Goal: Task Accomplishment & Management: Use online tool/utility

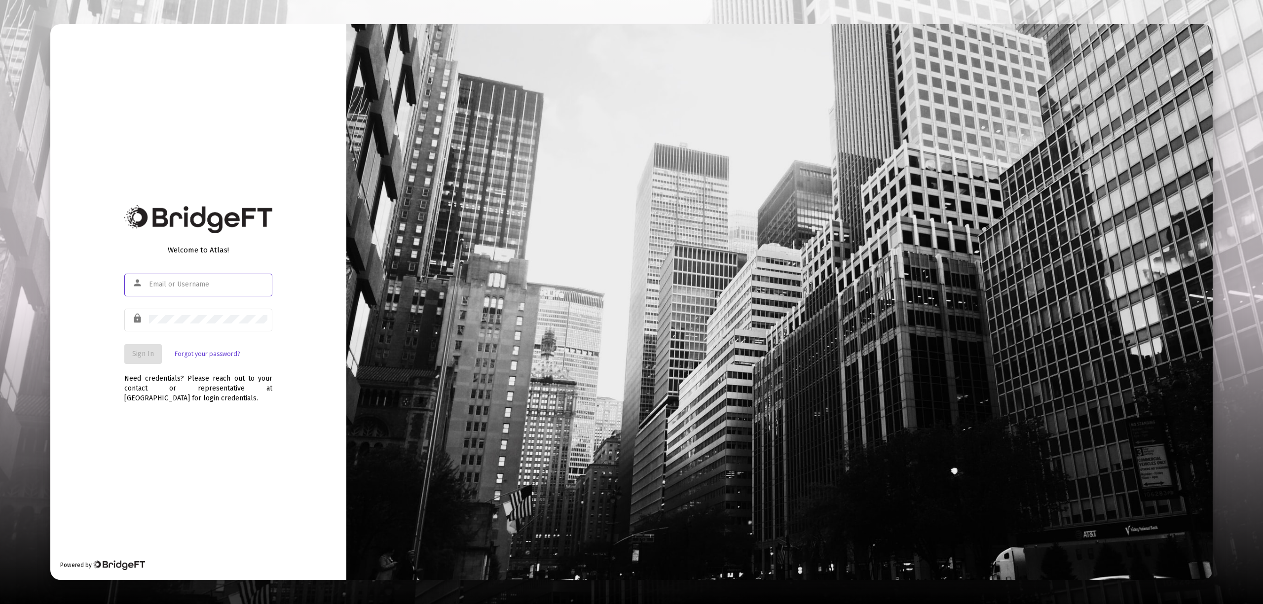
click at [249, 288] on input "text" at bounding box center [208, 285] width 118 height 8
type input "[EMAIL_ADDRESS][DOMAIN_NAME]"
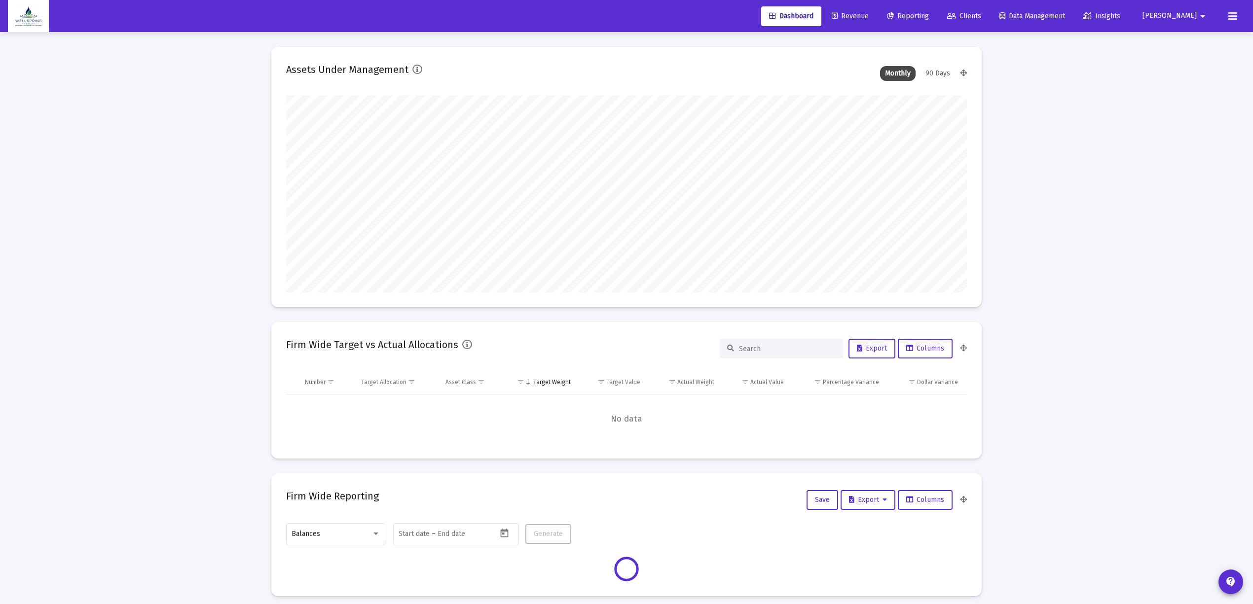
scroll to position [197, 681]
type input "[DATE]"
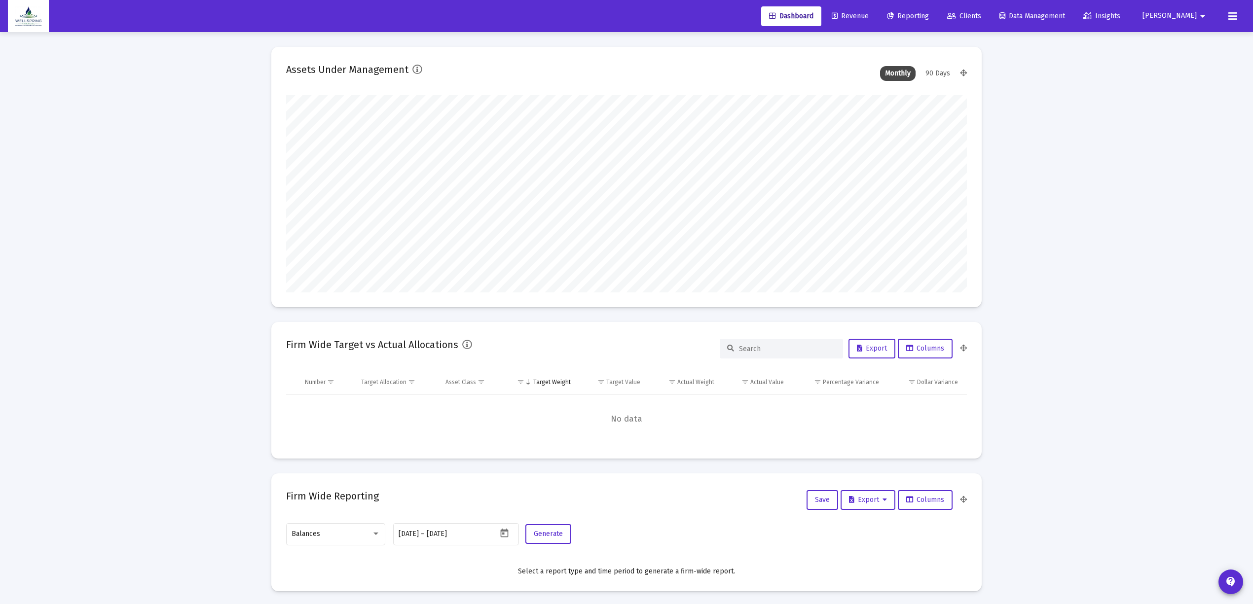
click at [929, 16] on span "Reporting" at bounding box center [908, 16] width 42 height 8
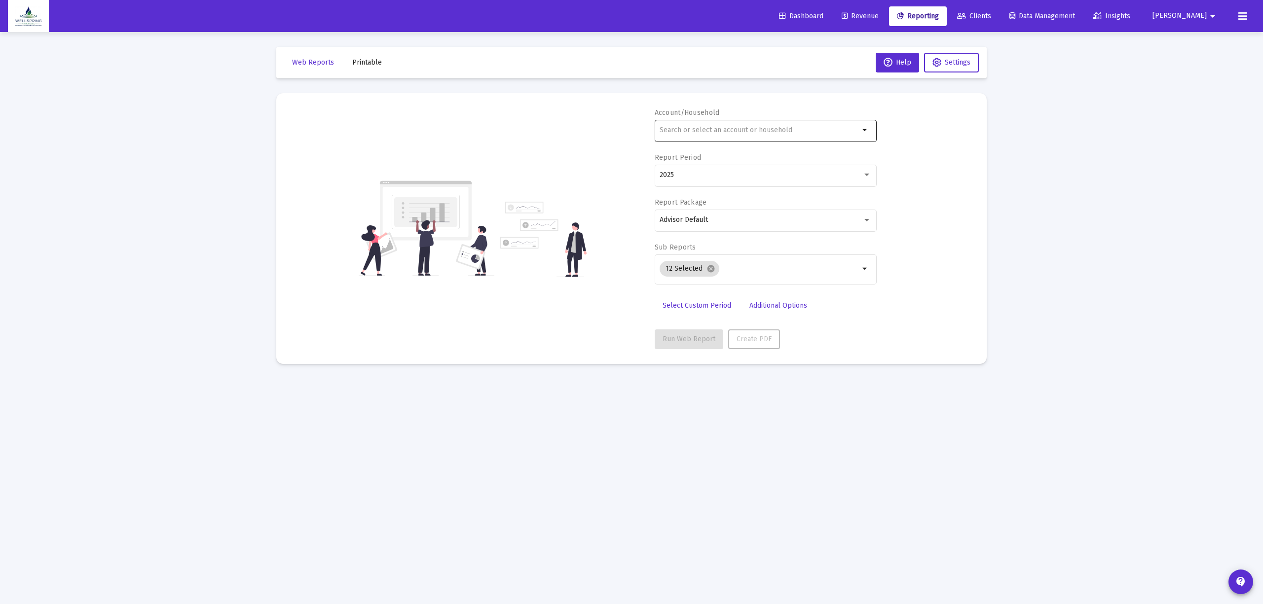
click at [800, 124] on div at bounding box center [760, 130] width 200 height 24
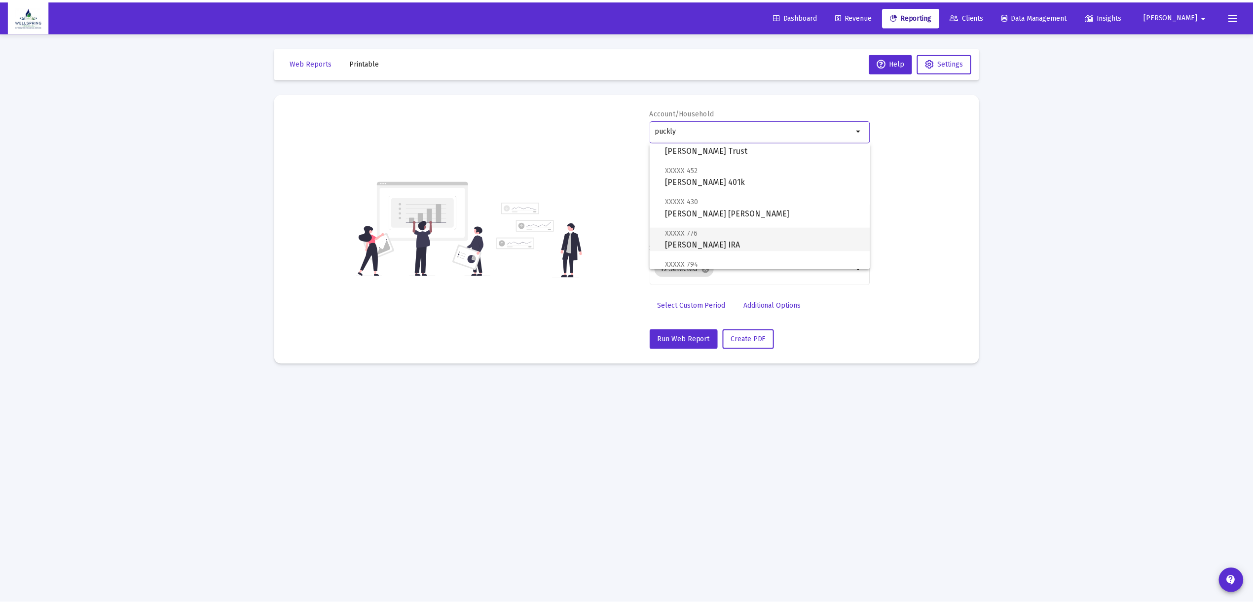
scroll to position [158, 0]
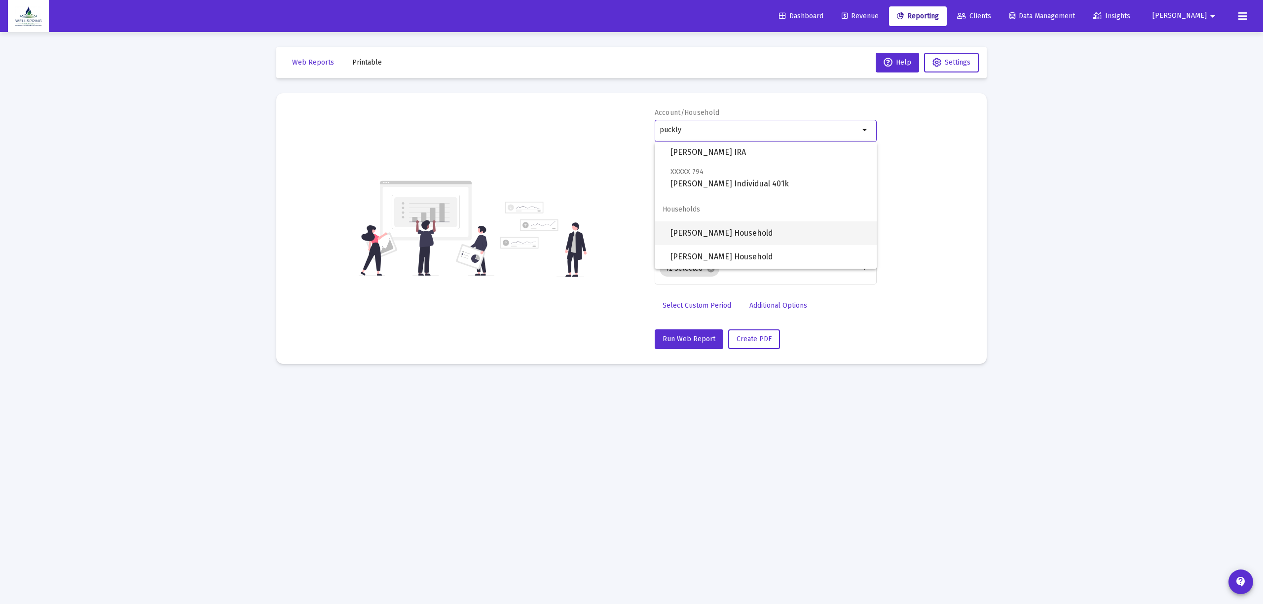
click at [746, 239] on span "Cadiz - Puckly Household" at bounding box center [769, 233] width 198 height 24
type input "Cadiz - Puckly Household"
click at [786, 172] on div "2025" at bounding box center [761, 175] width 203 height 8
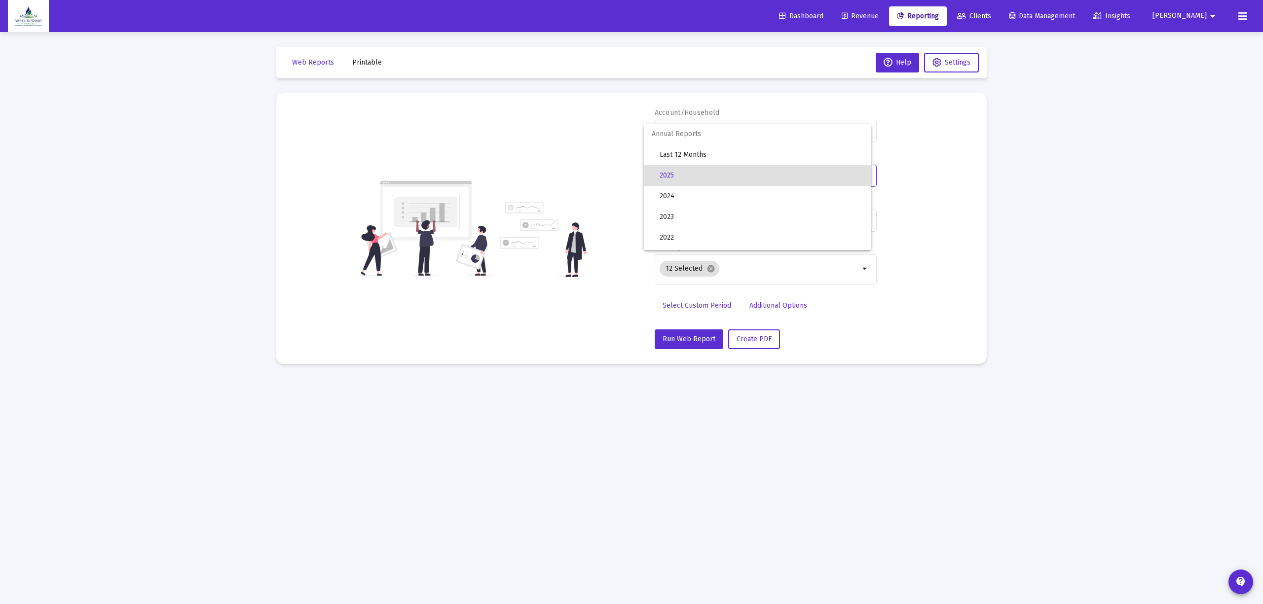
click at [786, 172] on span "2025" at bounding box center [762, 175] width 204 height 21
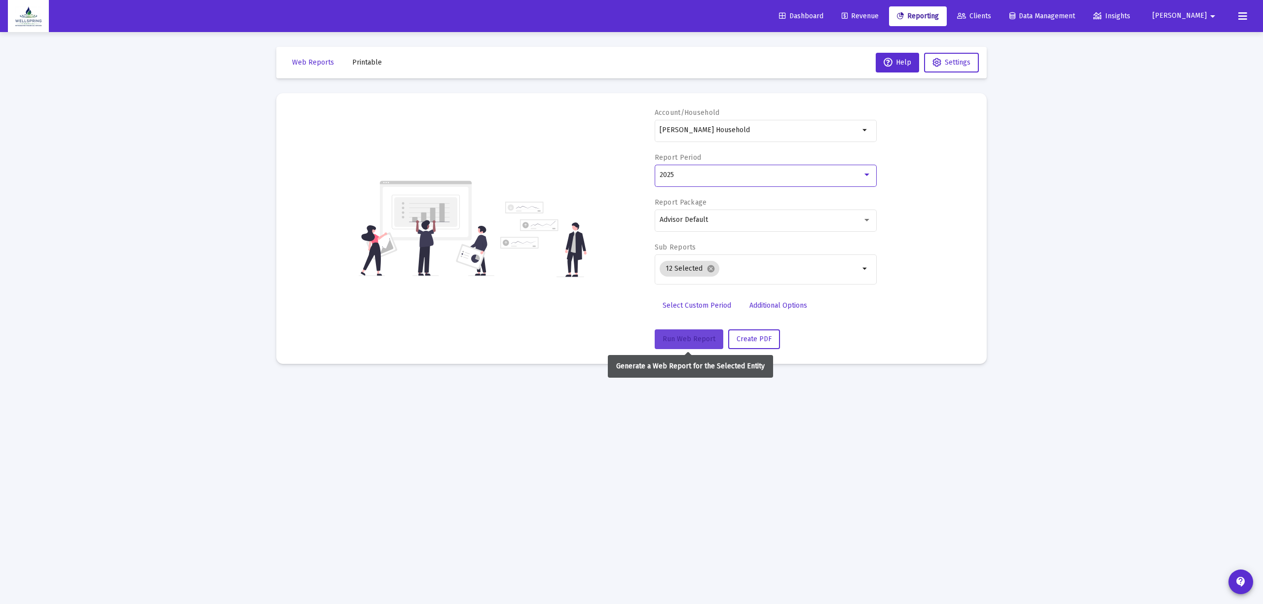
click at [668, 347] on button "Run Web Report" at bounding box center [689, 340] width 69 height 20
select select "View all"
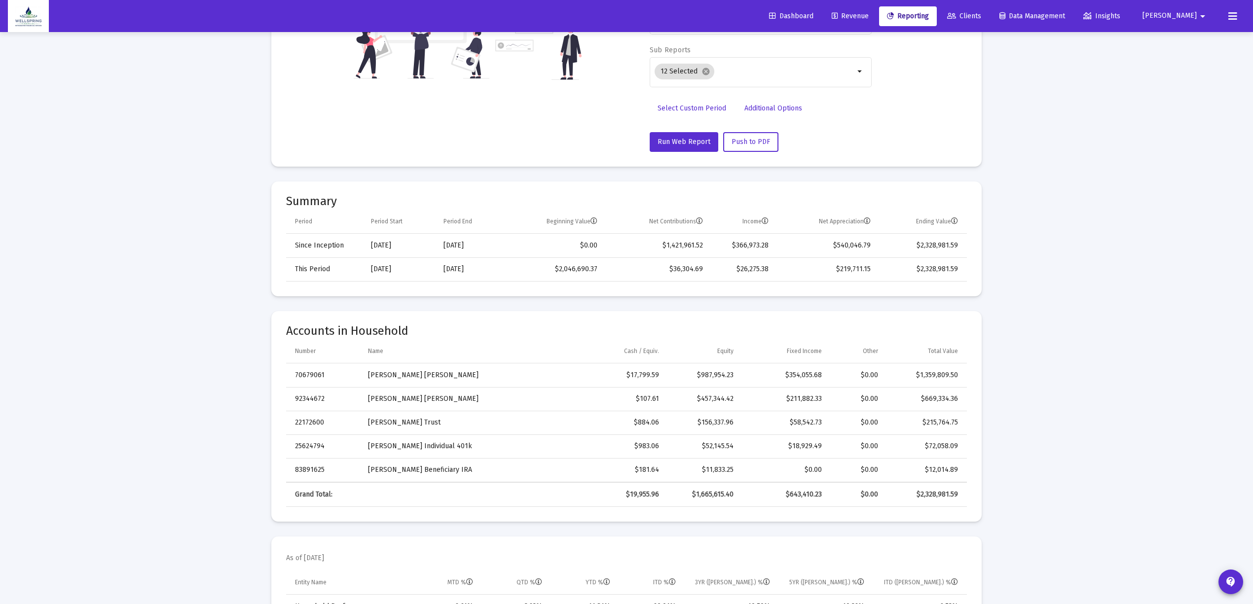
scroll to position [131, 0]
